Goal: Transaction & Acquisition: Book appointment/travel/reservation

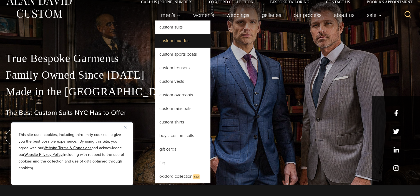
click at [169, 44] on link "Custom Tuxedos" at bounding box center [182, 40] width 55 height 13
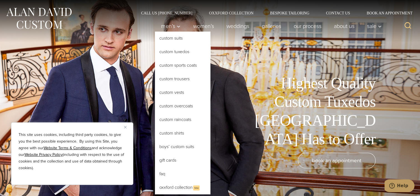
click at [177, 53] on link "Custom Tuxedos" at bounding box center [182, 51] width 55 height 13
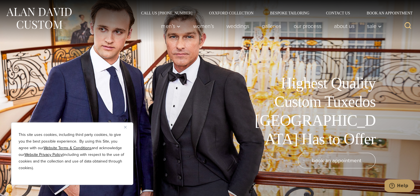
click at [269, 69] on div "Highest Quality Custom Tuxedos [GEOGRAPHIC_DATA] Has to Offer book an appointme…" at bounding box center [210, 98] width 420 height 196
click at [239, 24] on link "weddings" at bounding box center [237, 26] width 35 height 11
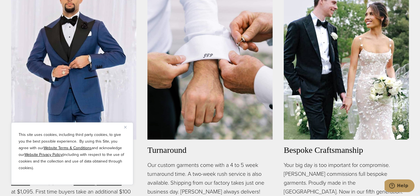
scroll to position [50, 0]
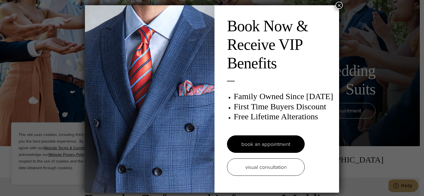
click at [55, 50] on div "Book Now & Receive VIP Benefits Family Owned Since [DATE] First Time Buyers Dis…" at bounding box center [212, 98] width 424 height 196
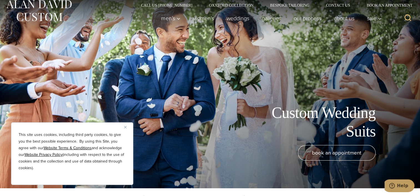
scroll to position [0, 0]
